Goal: Task Accomplishment & Management: Complete application form

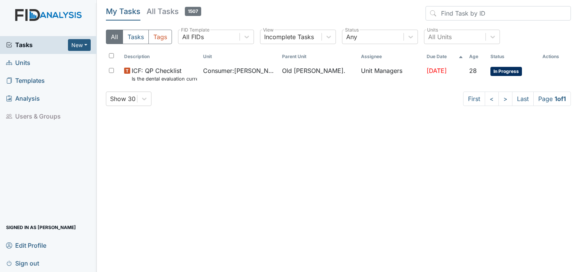
click at [24, 62] on span "Units" at bounding box center [18, 63] width 24 height 12
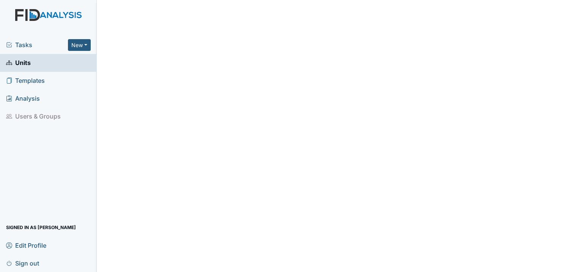
click at [32, 45] on span "Tasks" at bounding box center [37, 44] width 62 height 9
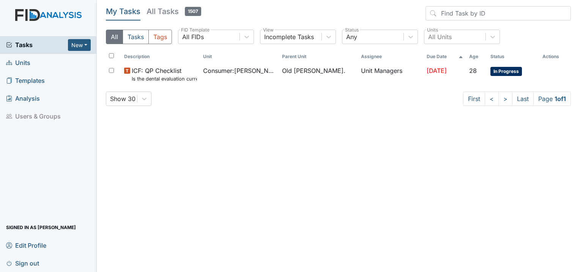
click at [35, 65] on link "Units" at bounding box center [48, 63] width 97 height 18
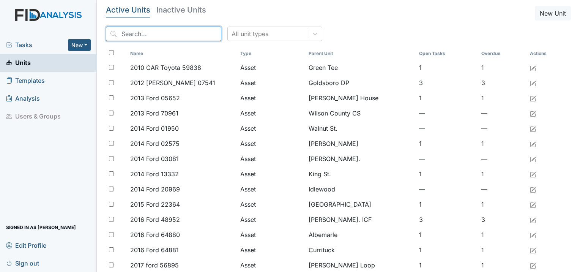
click at [150, 35] on input "search" at bounding box center [163, 34] width 115 height 14
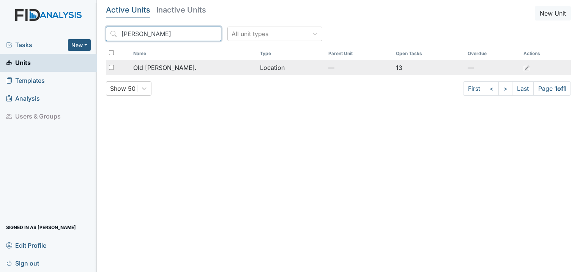
type input "[PERSON_NAME]"
click at [151, 60] on td "Old [PERSON_NAME]." at bounding box center [193, 67] width 127 height 15
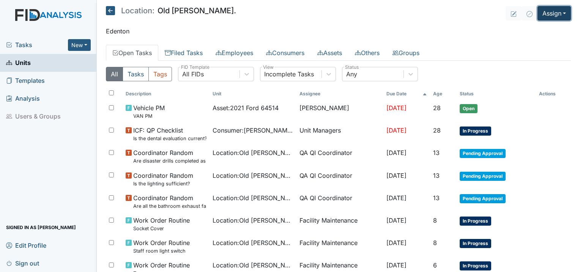
click at [540, 15] on button "Assign" at bounding box center [554, 13] width 33 height 14
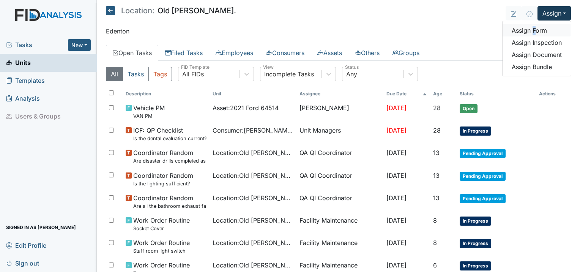
click at [528, 29] on link "Assign Form" at bounding box center [537, 30] width 68 height 12
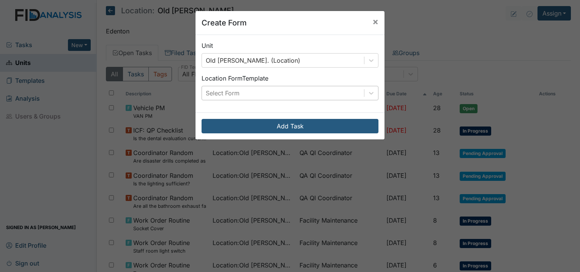
click at [256, 94] on div "Select Form" at bounding box center [283, 93] width 162 height 14
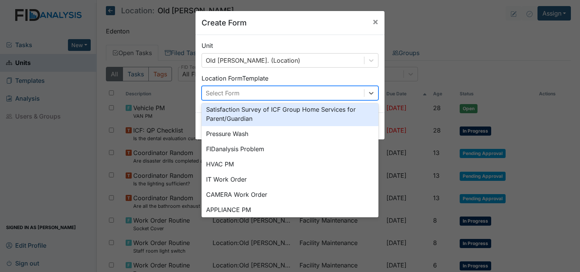
scroll to position [76, 0]
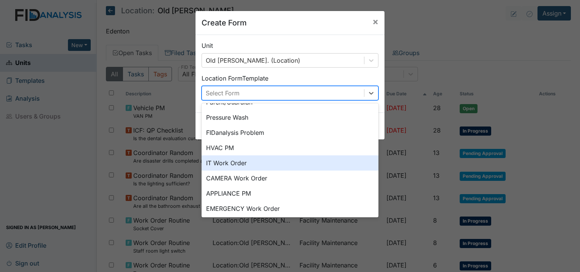
click at [251, 162] on div "IT Work Order" at bounding box center [290, 162] width 177 height 15
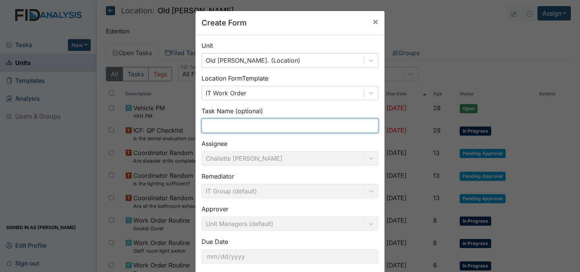
click at [228, 128] on input "text" at bounding box center [290, 125] width 177 height 14
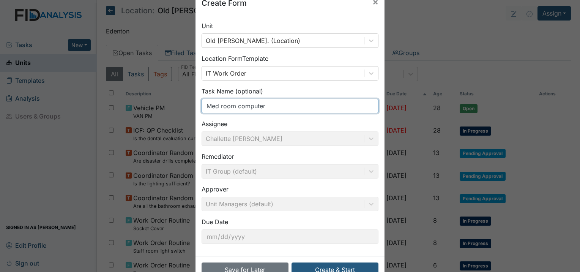
scroll to position [41, 0]
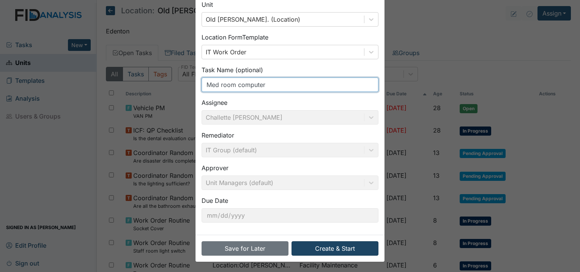
type input "Med room computer"
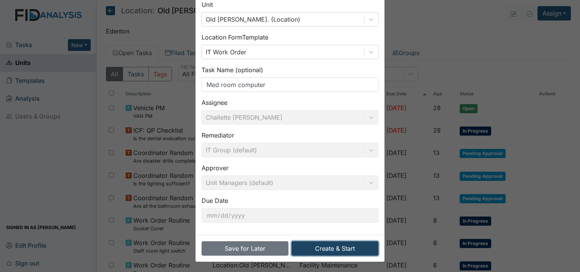
click at [322, 248] on button "Create & Start" at bounding box center [335, 248] width 87 height 14
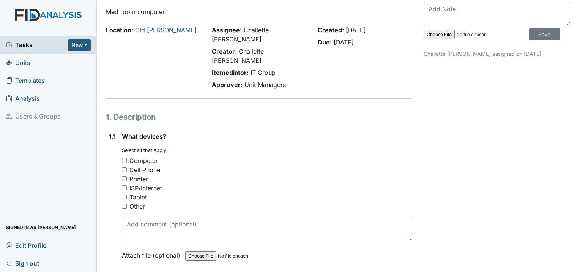
scroll to position [38, 0]
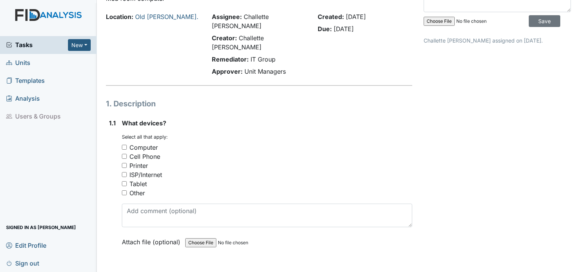
click at [124, 145] on input "Computer" at bounding box center [124, 147] width 5 height 5
checkbox input "true"
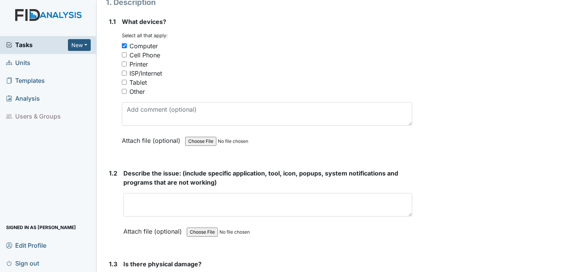
scroll to position [190, 0]
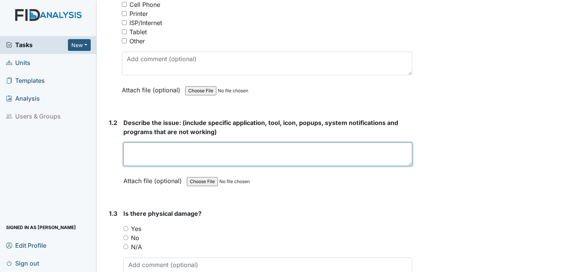
click at [139, 142] on textarea at bounding box center [267, 154] width 289 height 24
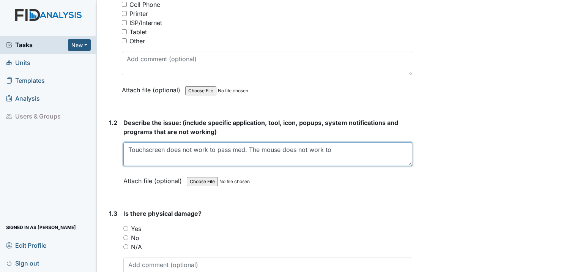
click at [262, 142] on textarea "Touchscreen does not work to pass med. The mouse does not work to" at bounding box center [267, 154] width 289 height 24
click at [360, 142] on textarea "Touchscreen does not work to pass med. The computer mouse does not work to" at bounding box center [267, 154] width 289 height 24
click at [246, 142] on textarea "Touchscreen does not work to pass med. The computer mouse does not work to the …" at bounding box center [267, 154] width 289 height 24
click at [259, 142] on textarea "Touchscreen does not work to pass med, The computer mouse does not work to the …" at bounding box center [267, 154] width 289 height 24
click at [215, 142] on textarea "Touchscreen does not work to pass med, we tried the computer mouse does not wor…" at bounding box center [267, 154] width 289 height 24
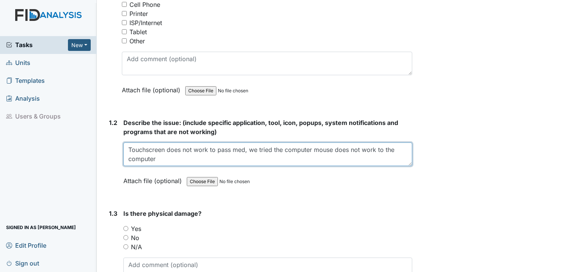
click at [332, 142] on textarea "Touchscreen does not work to pass med, we tried the computer mouse does not wor…" at bounding box center [267, 154] width 289 height 24
click at [398, 142] on textarea "Touchscreen does not work to pass med, we tried the computer mouse it does not …" at bounding box center [267, 154] width 289 height 24
click at [154, 142] on textarea "Touchscreen does not work to pass med, we tried the computer mouse it does not …" at bounding box center [267, 154] width 289 height 24
click at [160, 142] on textarea "Touchscreen does not work to pass med, we tried the computer mouse it does not …" at bounding box center [267, 154] width 289 height 24
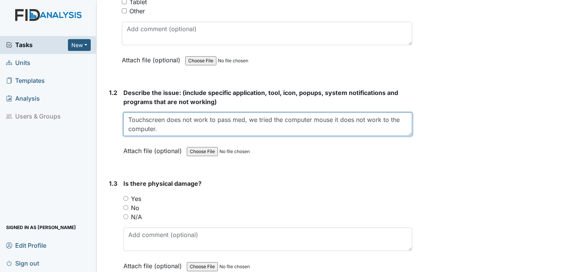
scroll to position [266, 0]
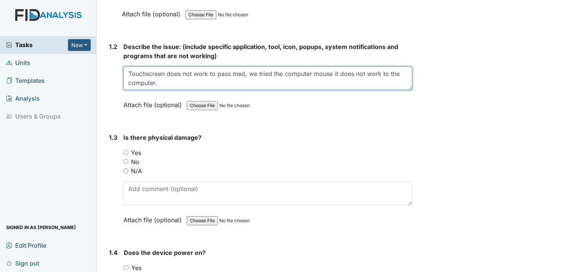
type textarea "Touchscreen does not work to pass med, we tried the computer mouse it does not …"
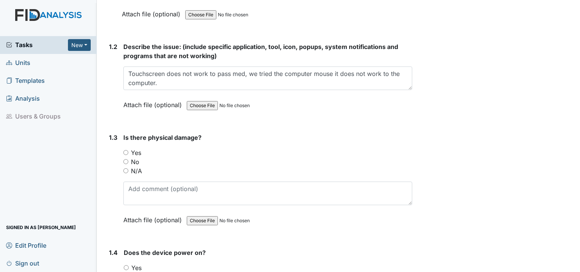
click at [124, 159] on input "No" at bounding box center [125, 161] width 5 height 5
radio input "true"
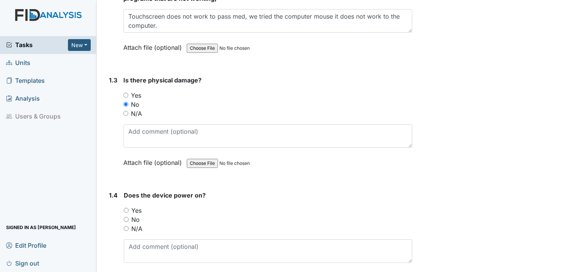
scroll to position [342, 0]
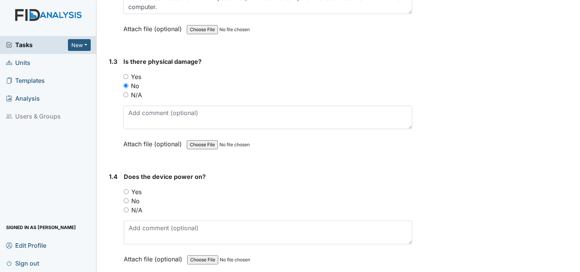
click at [128, 189] on input "Yes" at bounding box center [126, 191] width 5 height 5
radio input "true"
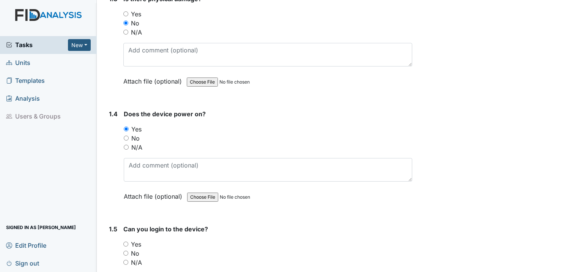
scroll to position [456, 0]
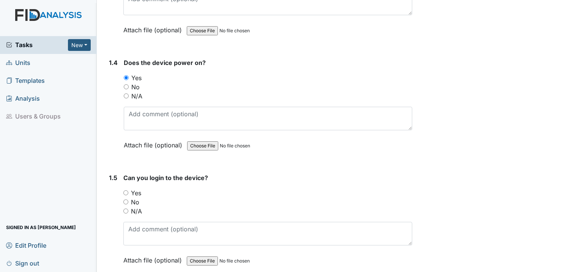
click at [126, 190] on input "Yes" at bounding box center [125, 192] width 5 height 5
radio input "true"
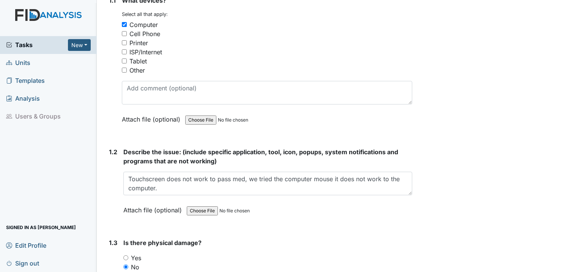
scroll to position [152, 0]
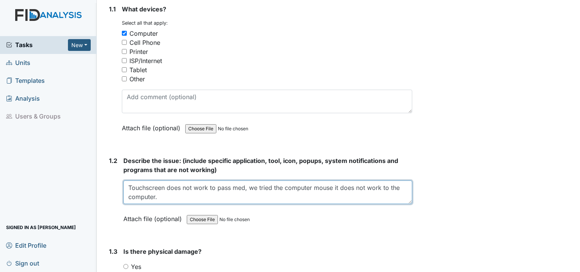
click at [158, 180] on textarea "Touchscreen does not work to pass med, we tried the computer mouse it does not …" at bounding box center [267, 192] width 289 height 24
click at [130, 180] on textarea "Touchscreen does not work to pass med, we tried the computer mouse it does not …" at bounding box center [267, 192] width 289 height 24
click at [212, 180] on textarea "After logging in to pass meds Touchscreen does not work to pass med, we tried t…" at bounding box center [267, 192] width 289 height 24
click at [219, 180] on textarea "After logging in to pass meds, Touchscreen does not work to pass med, we tried …" at bounding box center [267, 192] width 289 height 24
click at [215, 180] on textarea "After logging in to pass meds, touchscreen does not work to pass med, we tried …" at bounding box center [267, 192] width 289 height 24
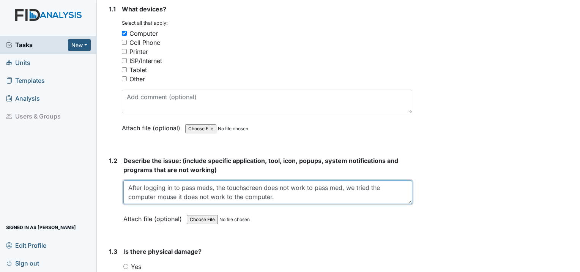
click at [380, 180] on textarea "After logging in to pass meds, the touchscreen does not work to pass med, we tr…" at bounding box center [267, 192] width 289 height 24
click at [275, 180] on textarea "After logging in to pass meds, the touchscreen does not work to pass med, we tr…" at bounding box center [267, 192] width 289 height 24
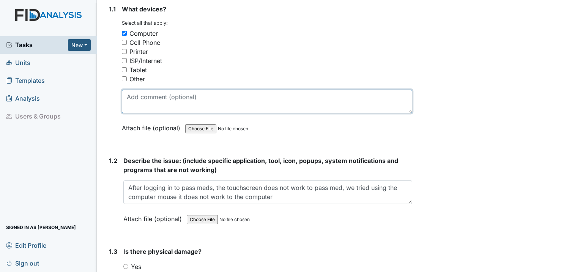
click at [362, 90] on textarea at bounding box center [267, 102] width 291 height 24
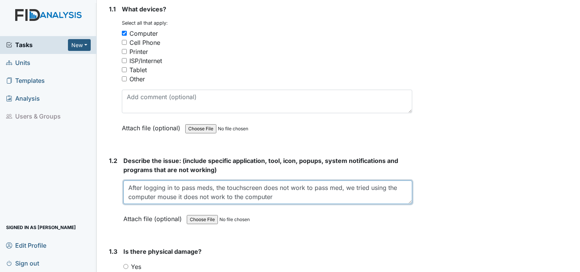
click at [273, 180] on textarea "After logging in to pass meds, the touchscreen does not work to pass med, we tr…" at bounding box center [267, 192] width 289 height 24
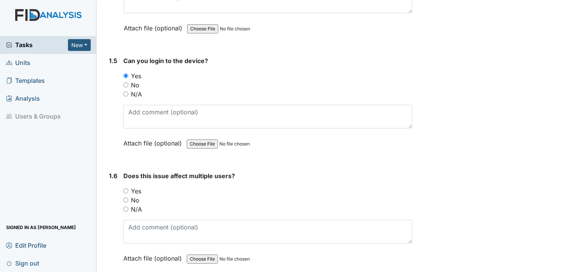
scroll to position [587, 0]
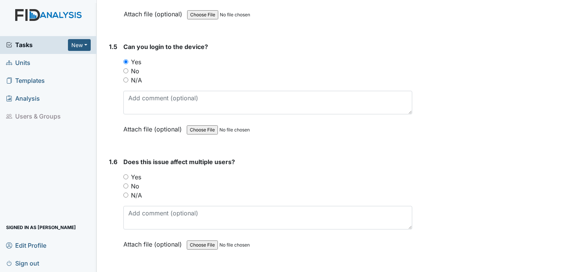
type textarea "After logging in to pass meds, the touchscreen does not work to pass med, we tr…"
click at [126, 174] on input "Yes" at bounding box center [125, 176] width 5 height 5
radio input "true"
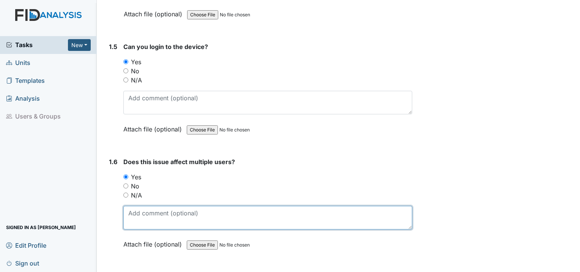
click at [144, 206] on textarea at bounding box center [267, 218] width 289 height 24
type textarea "C"
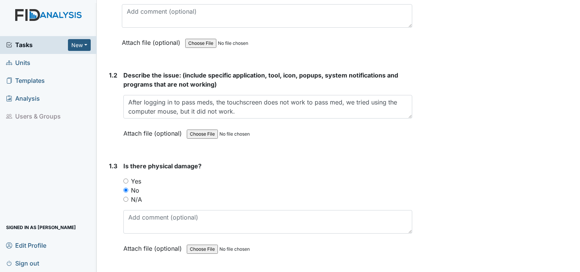
scroll to position [207, 0]
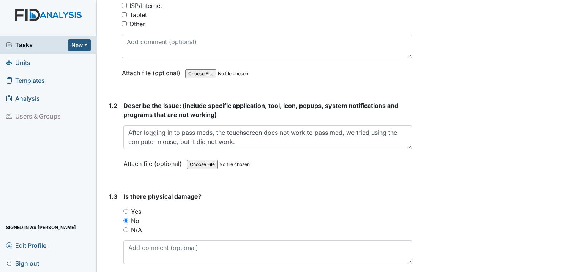
type textarea "No one can't pass meds"
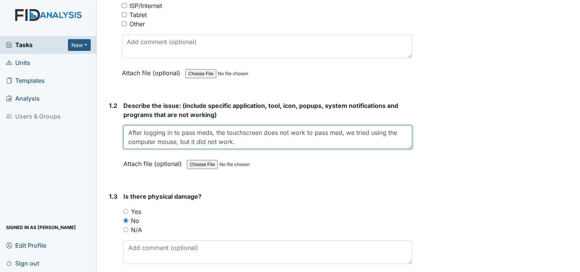
click at [204, 125] on textarea "After logging in to pass meds, the touchscreen does not work to pass med, we tr…" at bounding box center [267, 137] width 289 height 24
click at [239, 125] on textarea "After logging in to pass meds, the touchscreen does not work to pass med, we tr…" at bounding box center [267, 137] width 289 height 24
click at [210, 125] on textarea "After logging in to pass meds, the touchscreen does not work to pass med, we tr…" at bounding box center [267, 137] width 289 height 24
type textarea "After logging in to pass meds, the touchscreen does not work to pass med, we tr…"
click at [234, 125] on textarea "After logging in to pass meds, the touchscreen does not work to pass med, we tr…" at bounding box center [267, 137] width 289 height 24
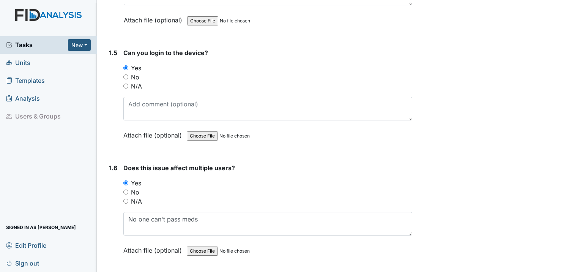
scroll to position [587, 0]
